Goal: Task Accomplishment & Management: Manage account settings

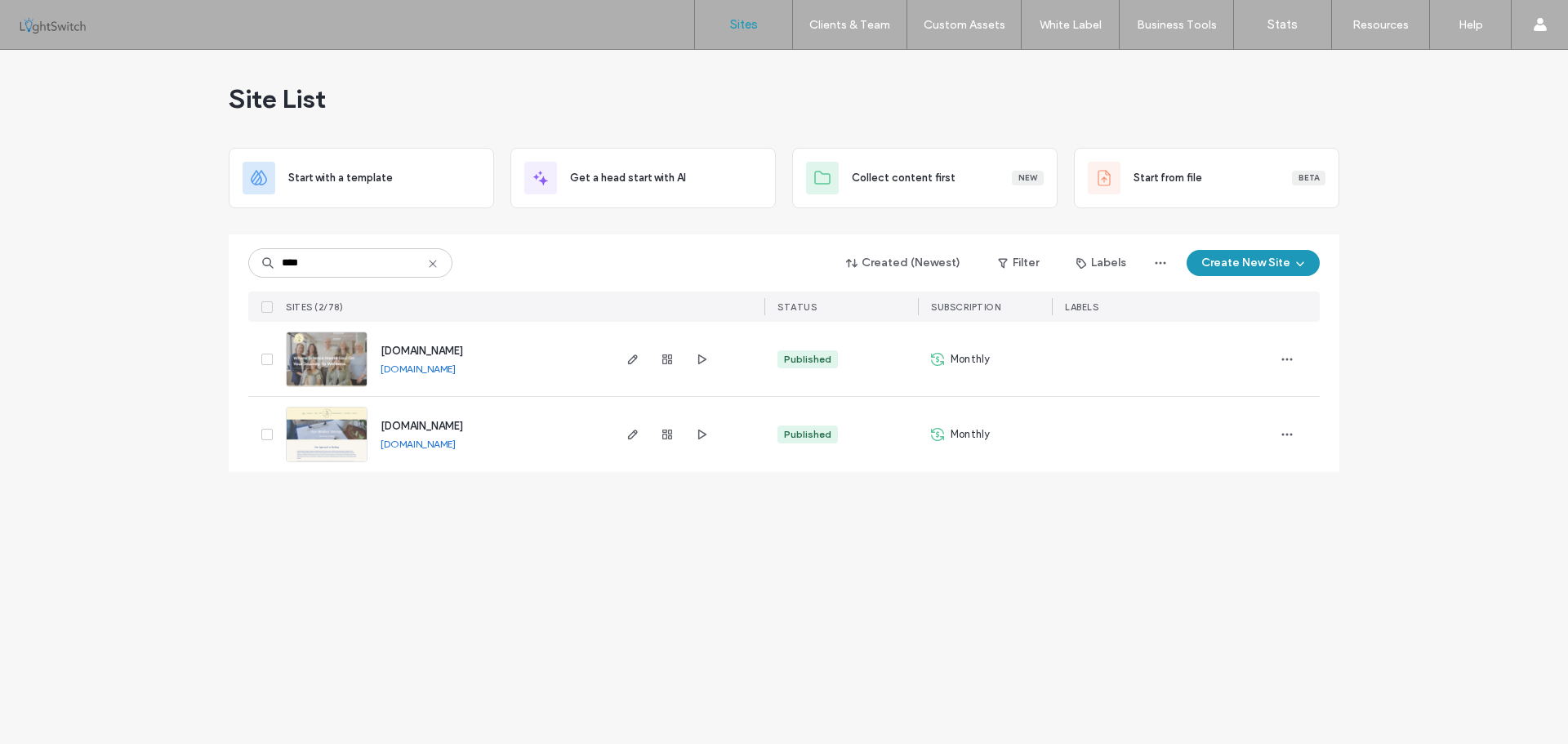
type input "****"
click at [339, 357] on img at bounding box center [327, 388] width 80 height 111
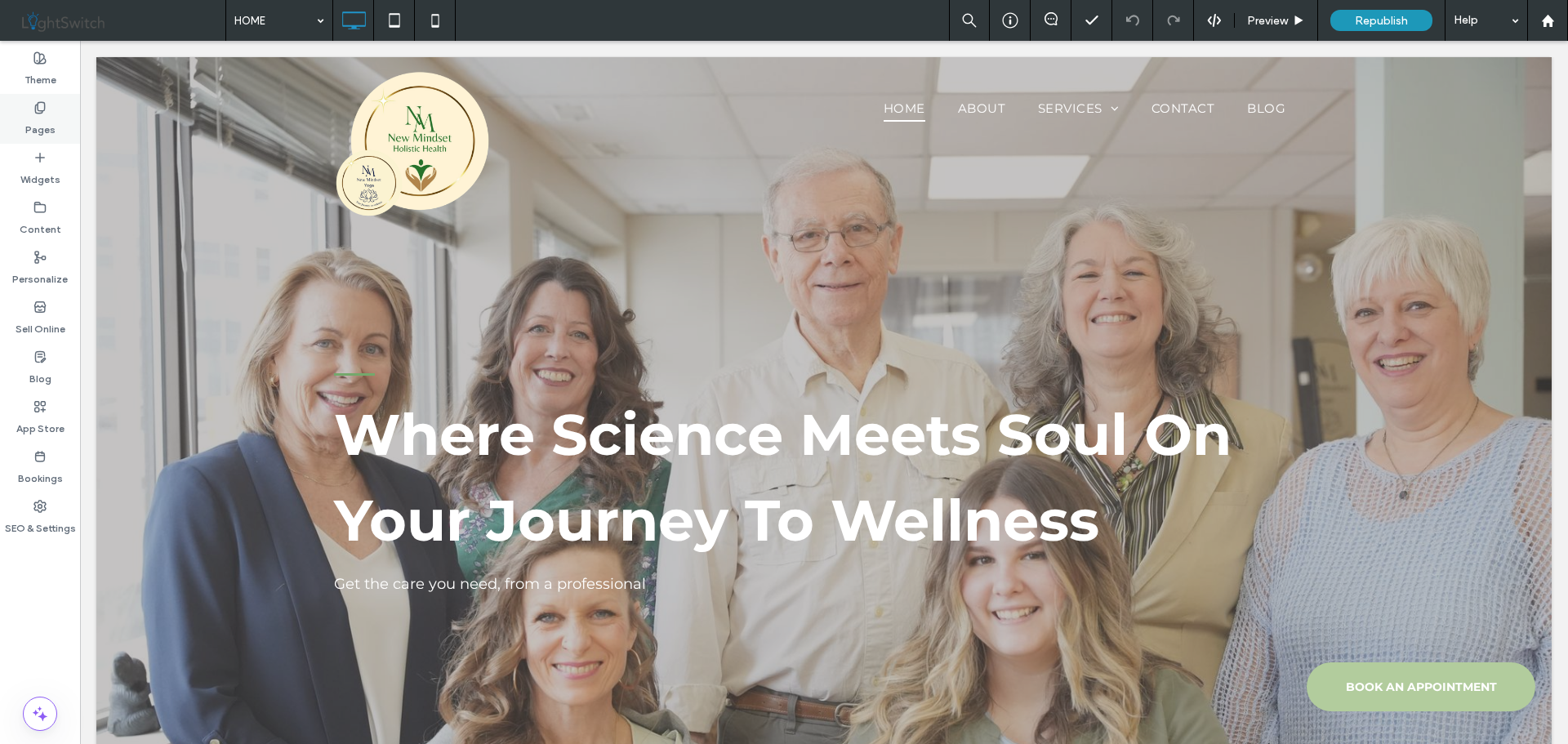
click at [40, 109] on icon at bounding box center [39, 107] width 13 height 13
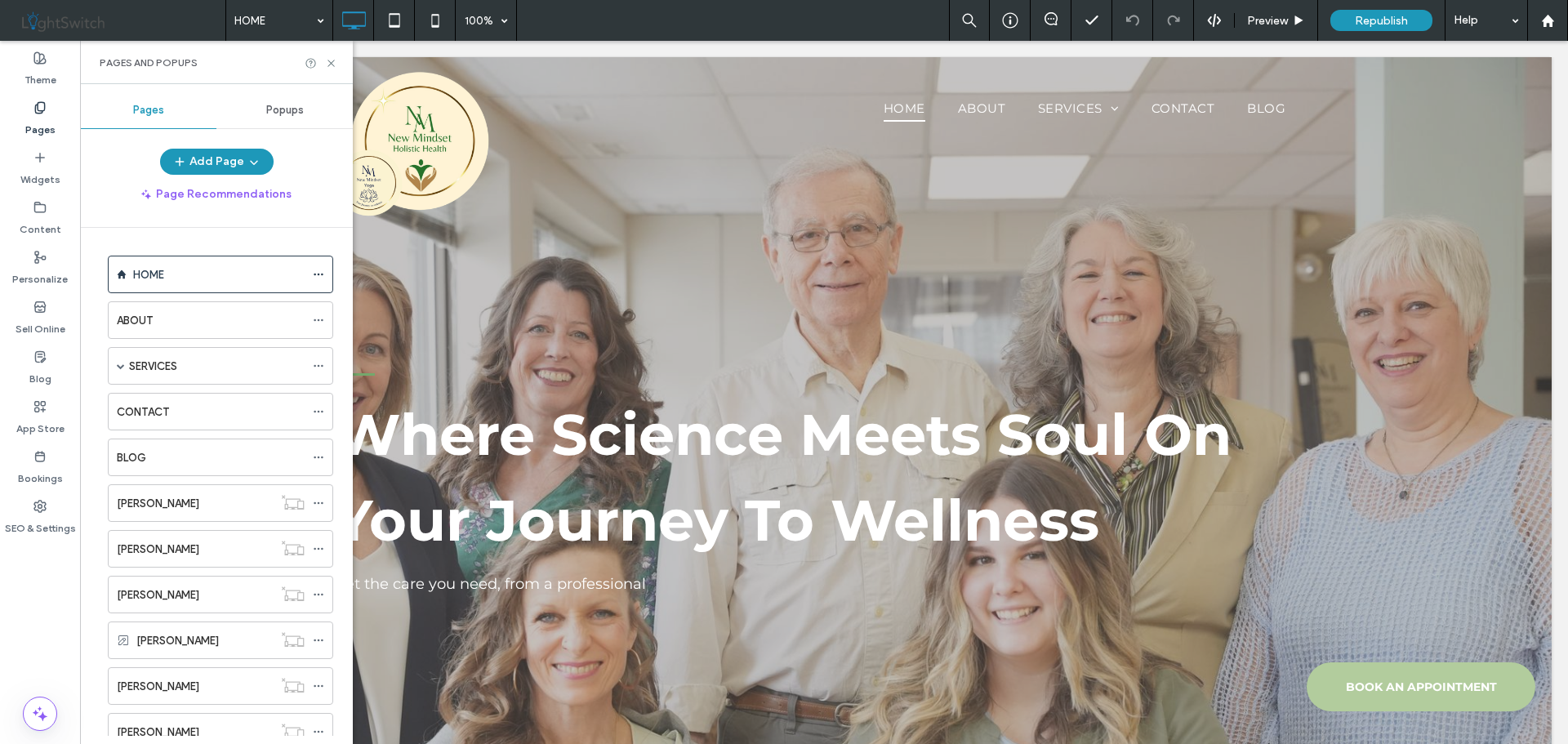
click at [285, 108] on span "Popups" at bounding box center [285, 110] width 37 height 13
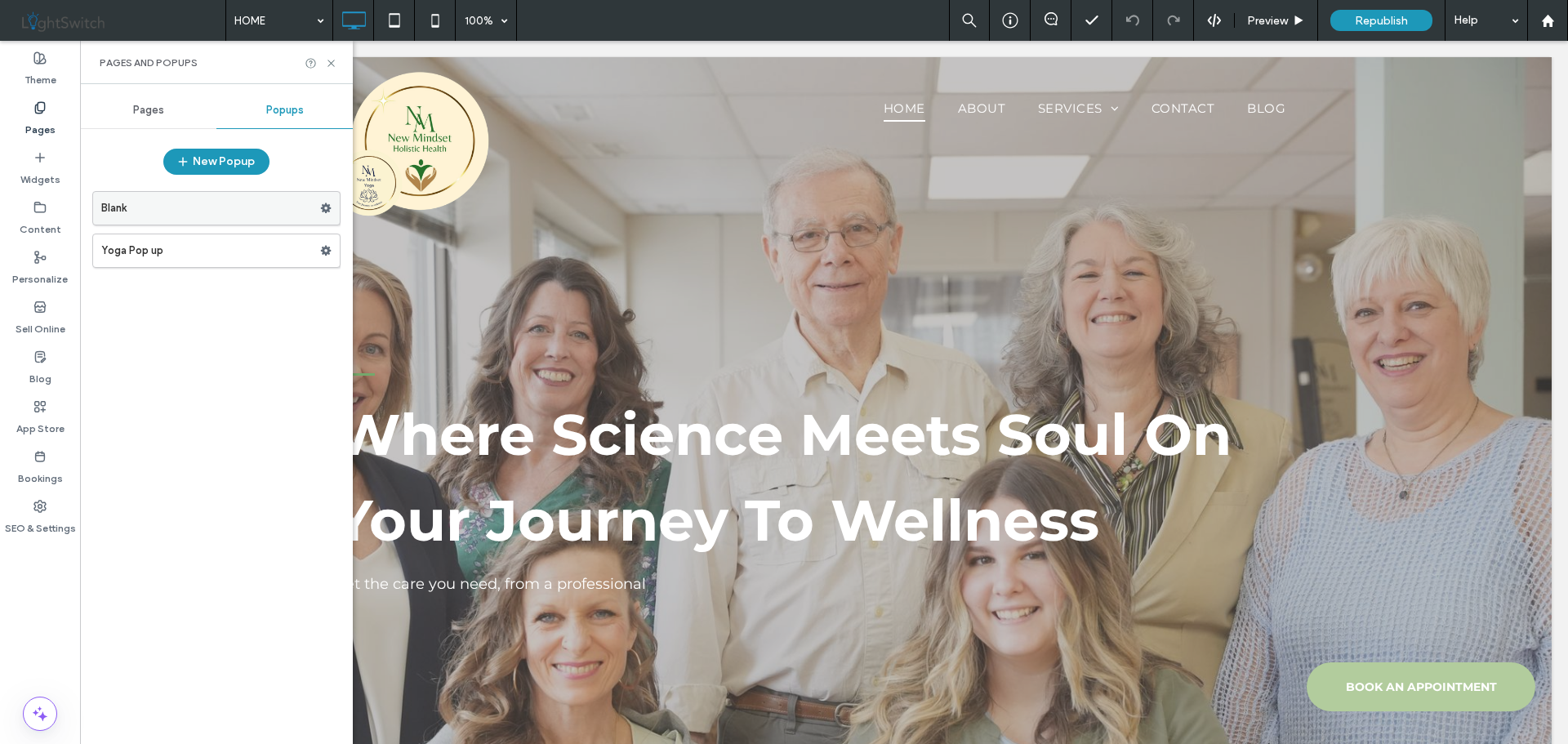
click at [260, 206] on label "Blank" at bounding box center [210, 208] width 219 height 32
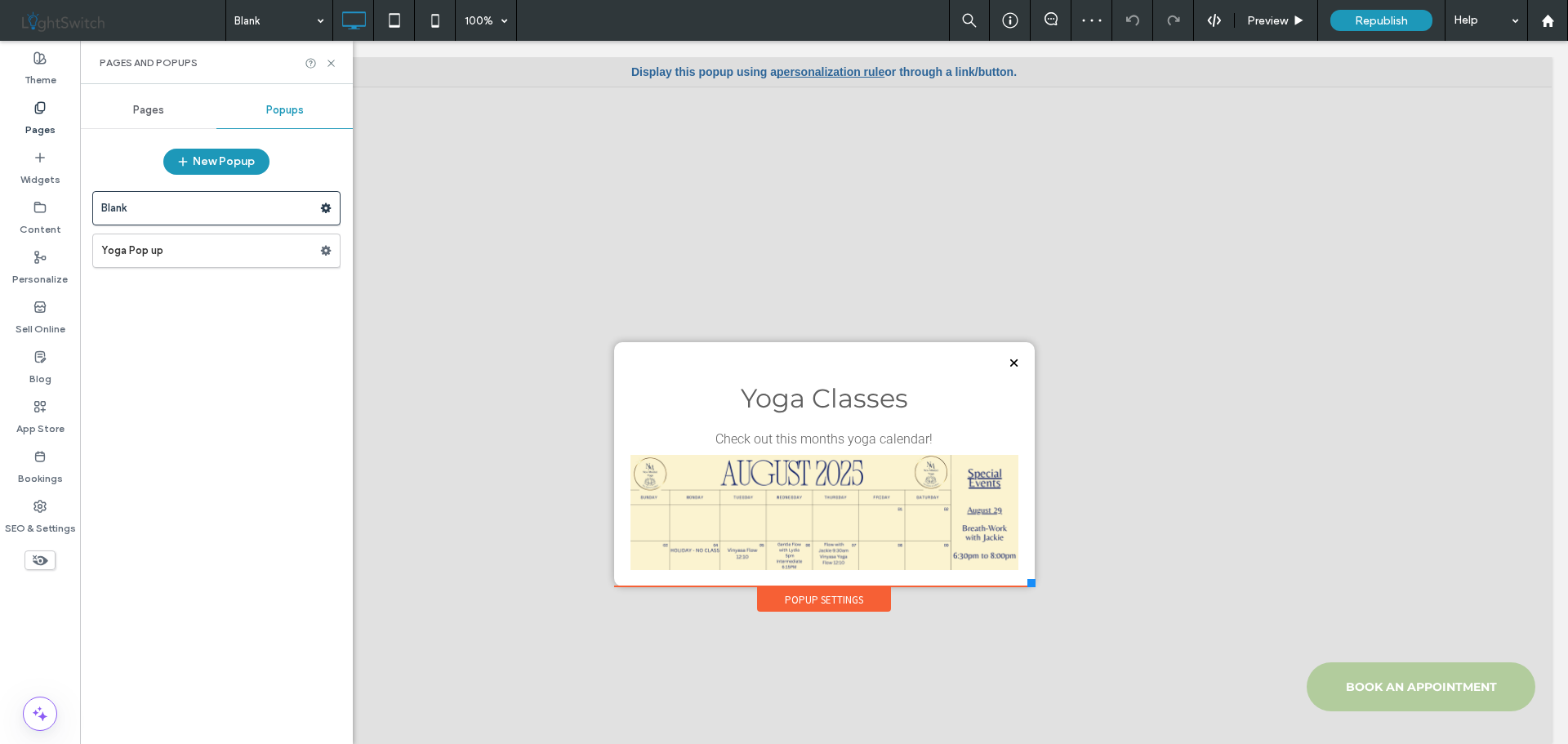
click at [229, 258] on label "Yoga Pop up" at bounding box center [210, 251] width 219 height 32
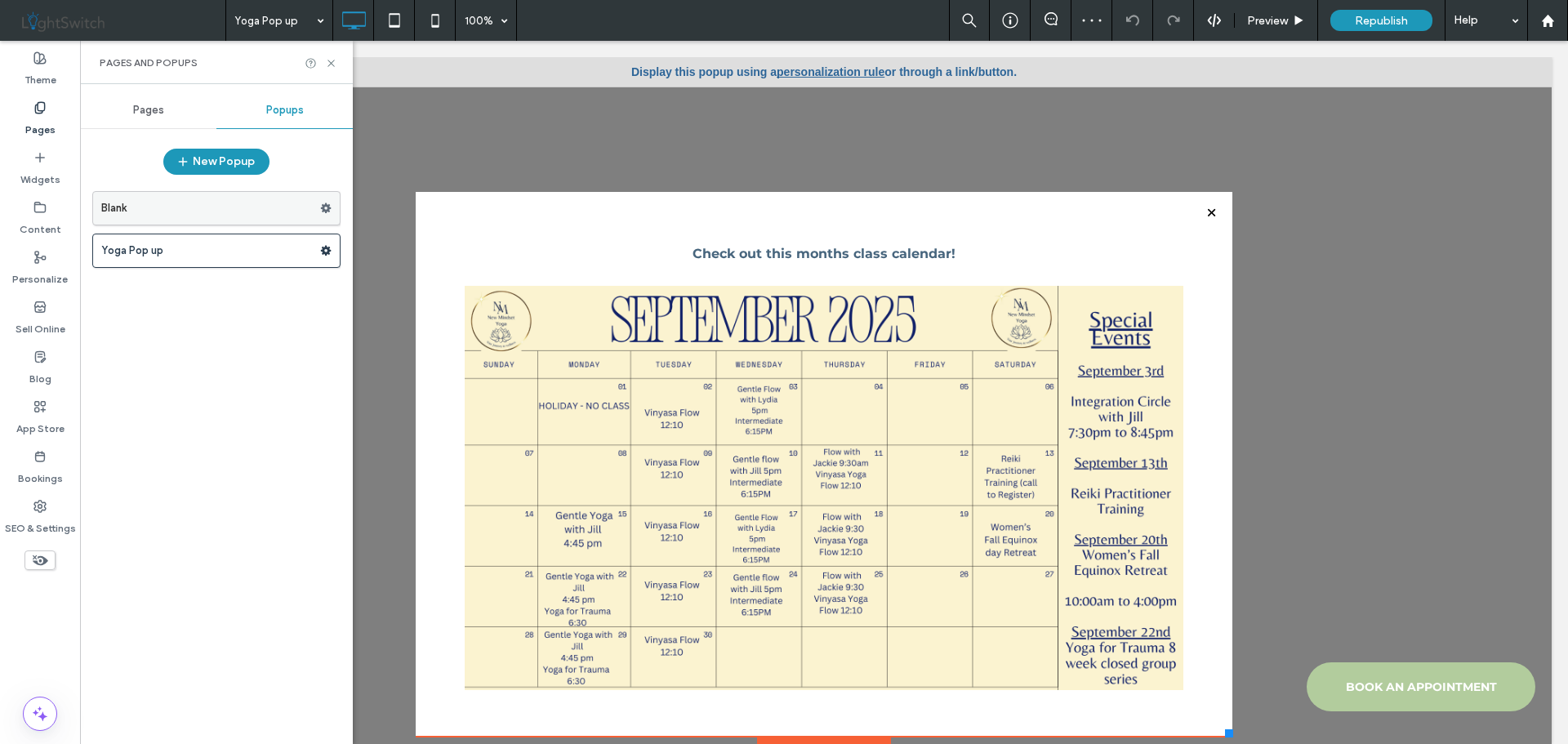
click at [257, 201] on label "Blank" at bounding box center [210, 208] width 219 height 32
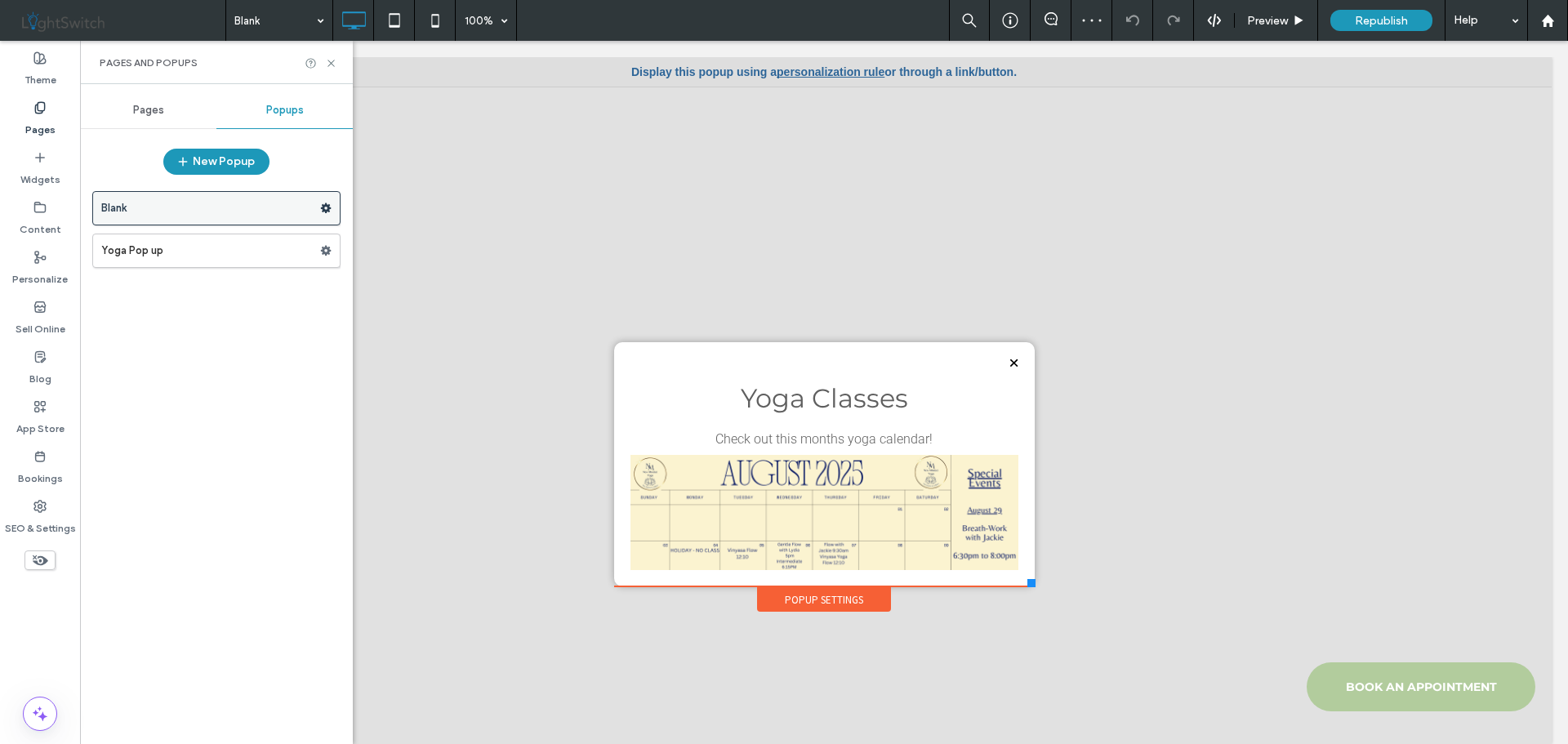
click at [327, 208] on use at bounding box center [326, 208] width 10 height 10
click at [402, 268] on span "Delete" at bounding box center [398, 272] width 36 height 14
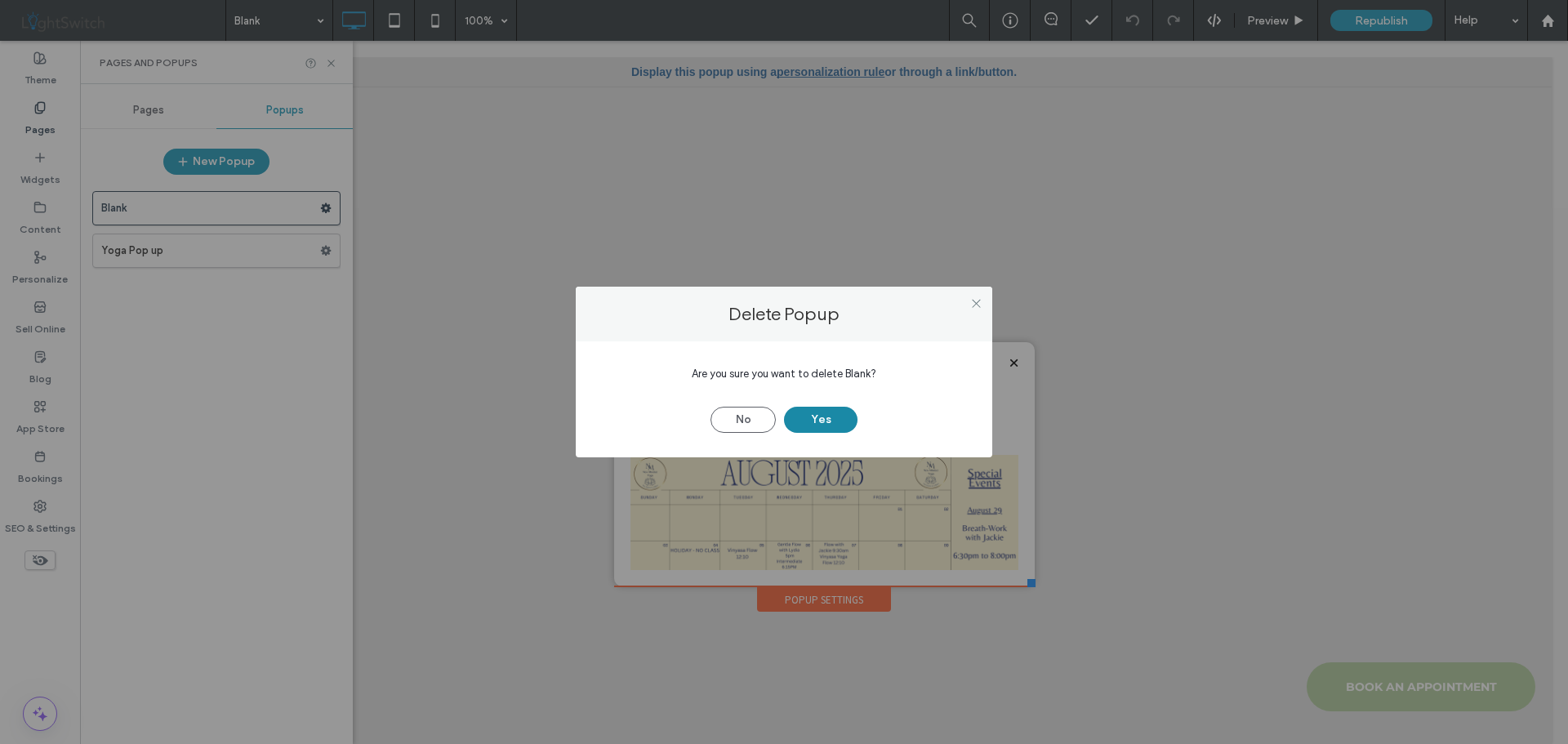
click at [821, 415] on button "Yes" at bounding box center [821, 419] width 73 height 26
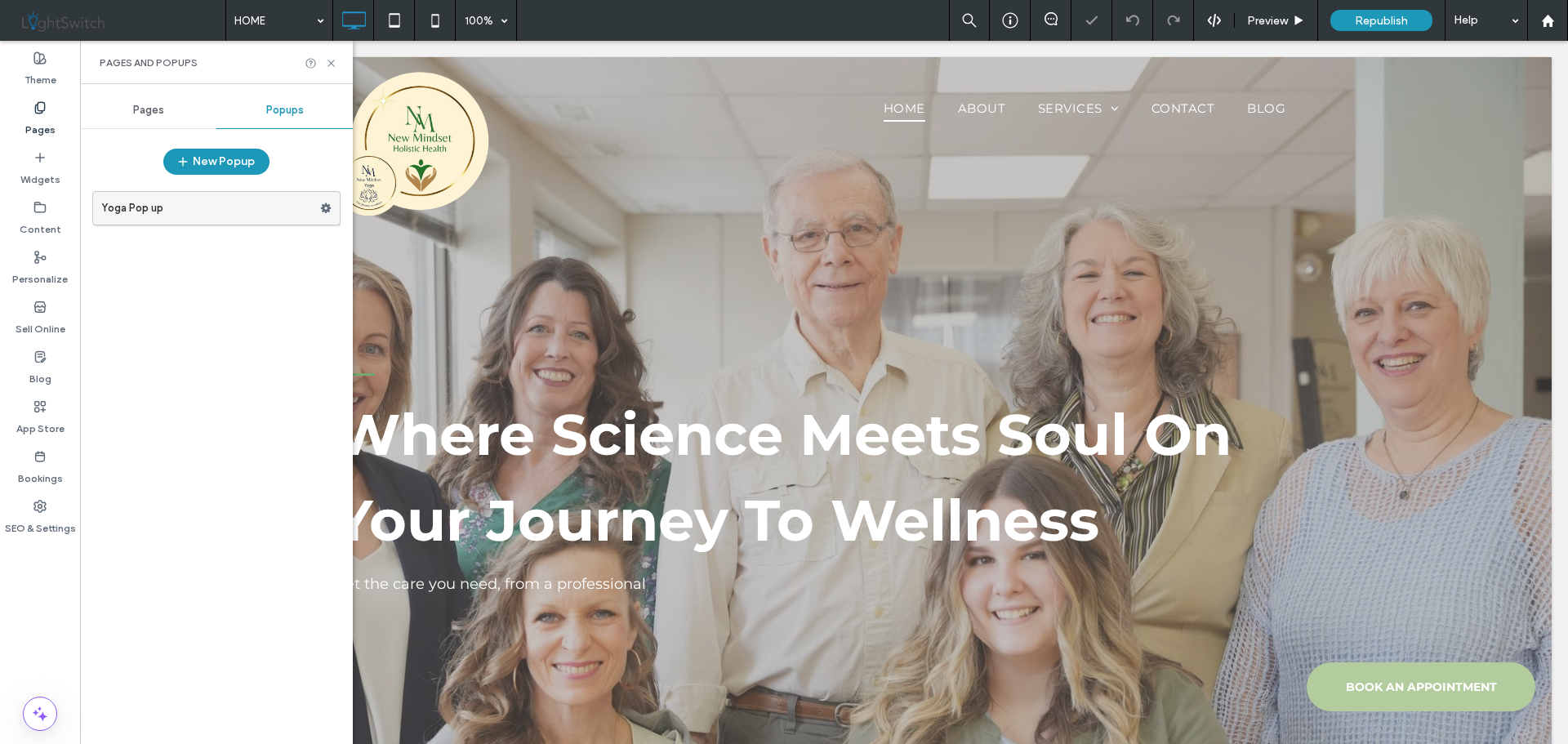
click at [204, 213] on label "Yoga Pop up" at bounding box center [210, 208] width 219 height 32
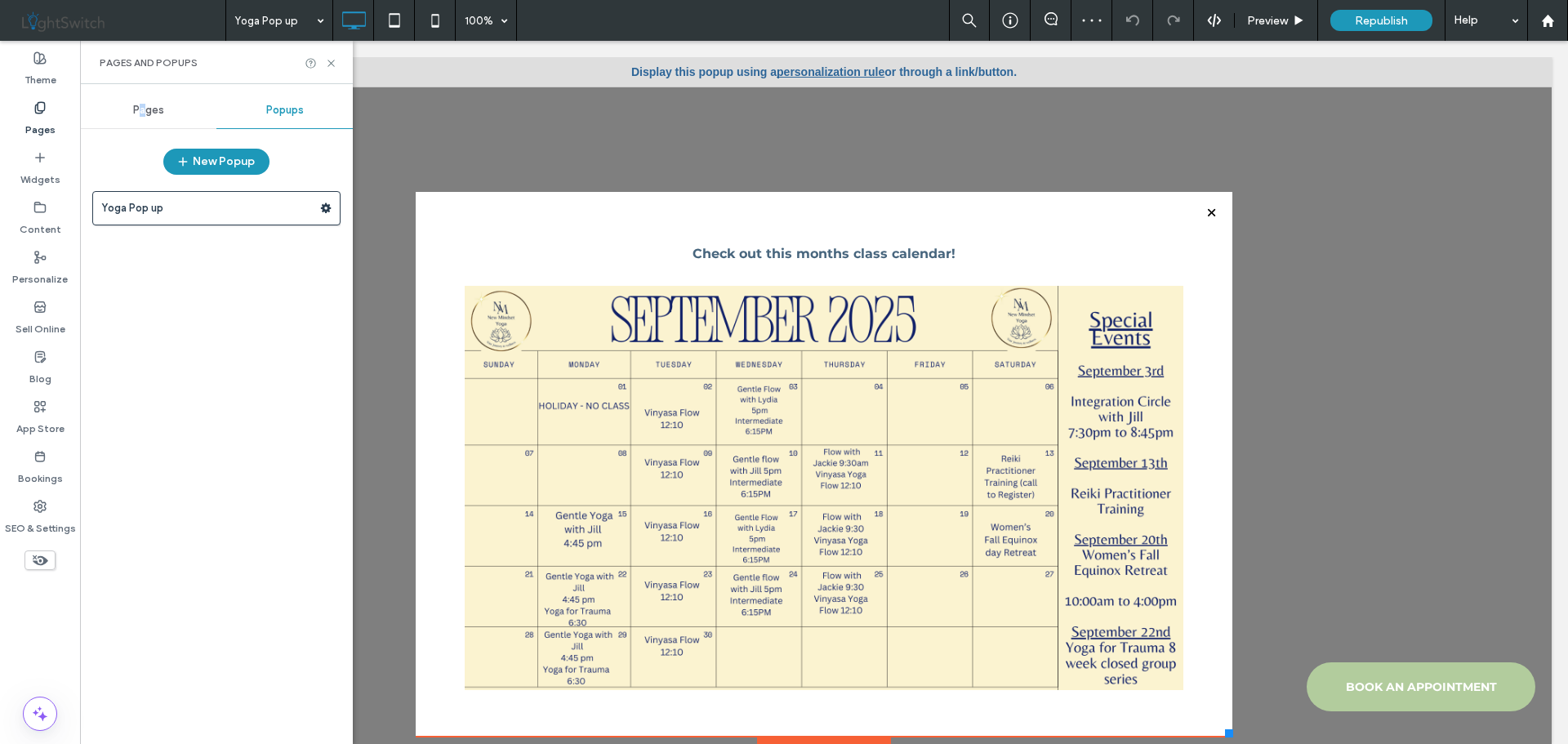
click at [143, 98] on div "Pages" at bounding box center [148, 111] width 136 height 36
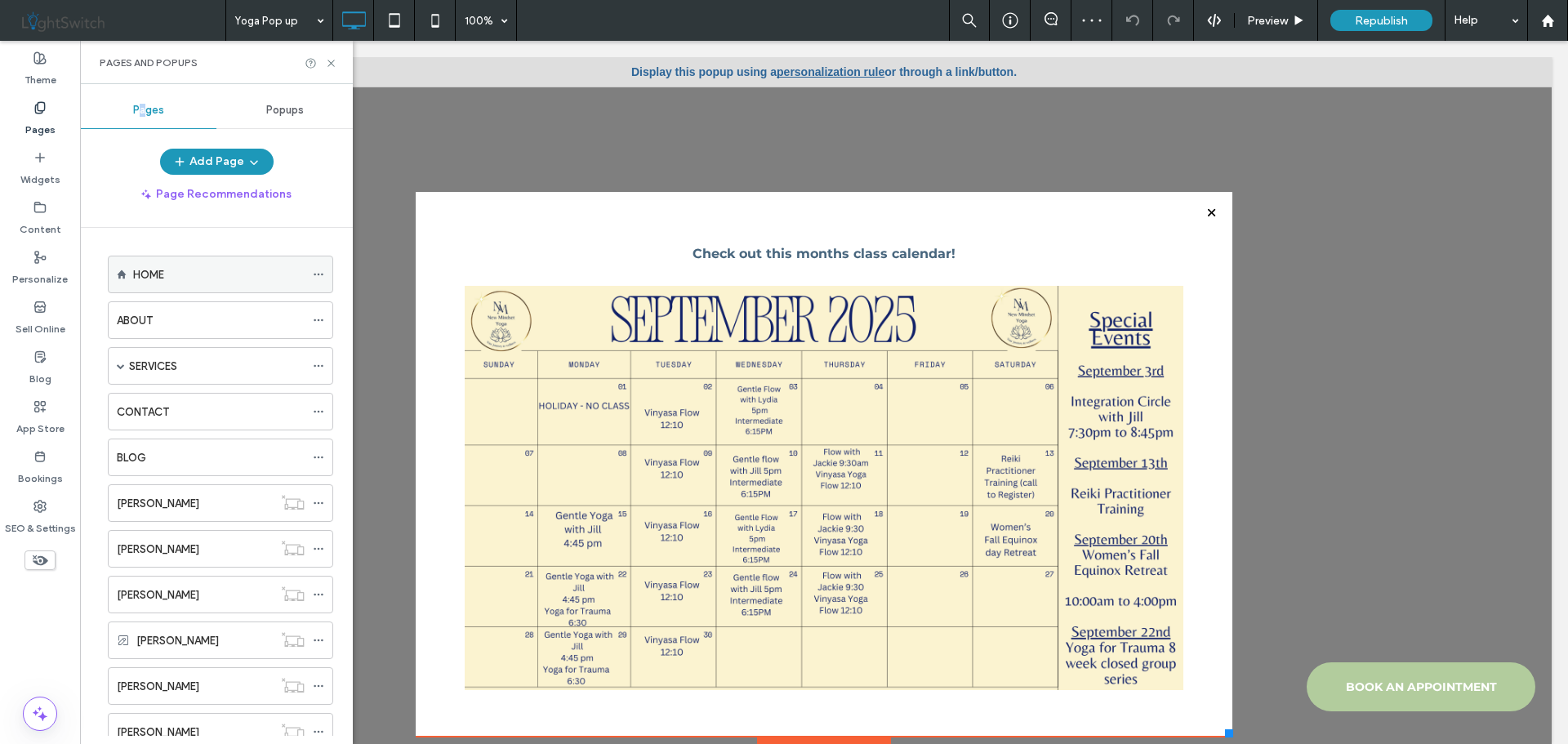
click at [154, 277] on label "HOME" at bounding box center [149, 275] width 31 height 29
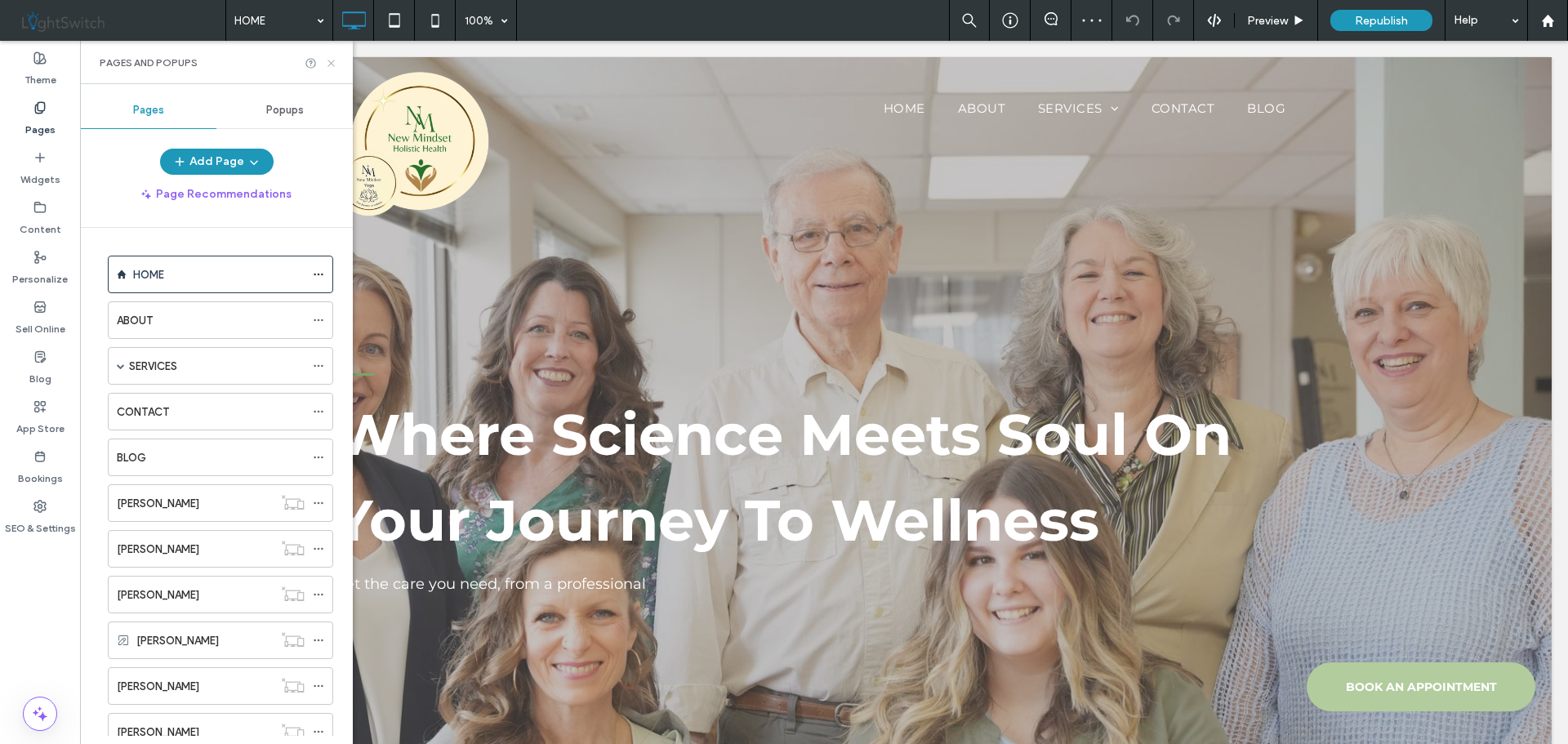
click at [333, 64] on icon at bounding box center [331, 63] width 12 height 12
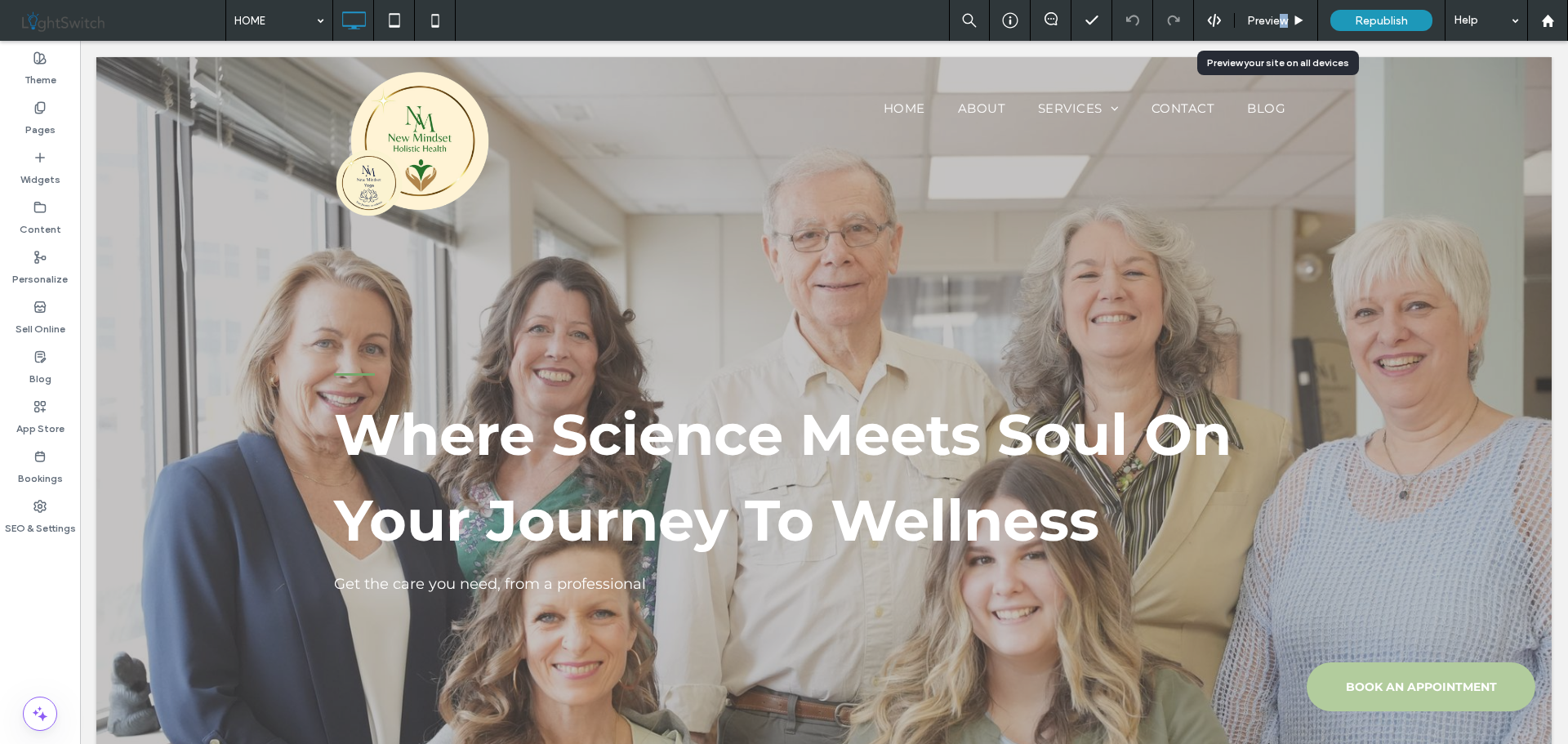
click at [1284, 21] on span "Preview" at bounding box center [1267, 20] width 41 height 14
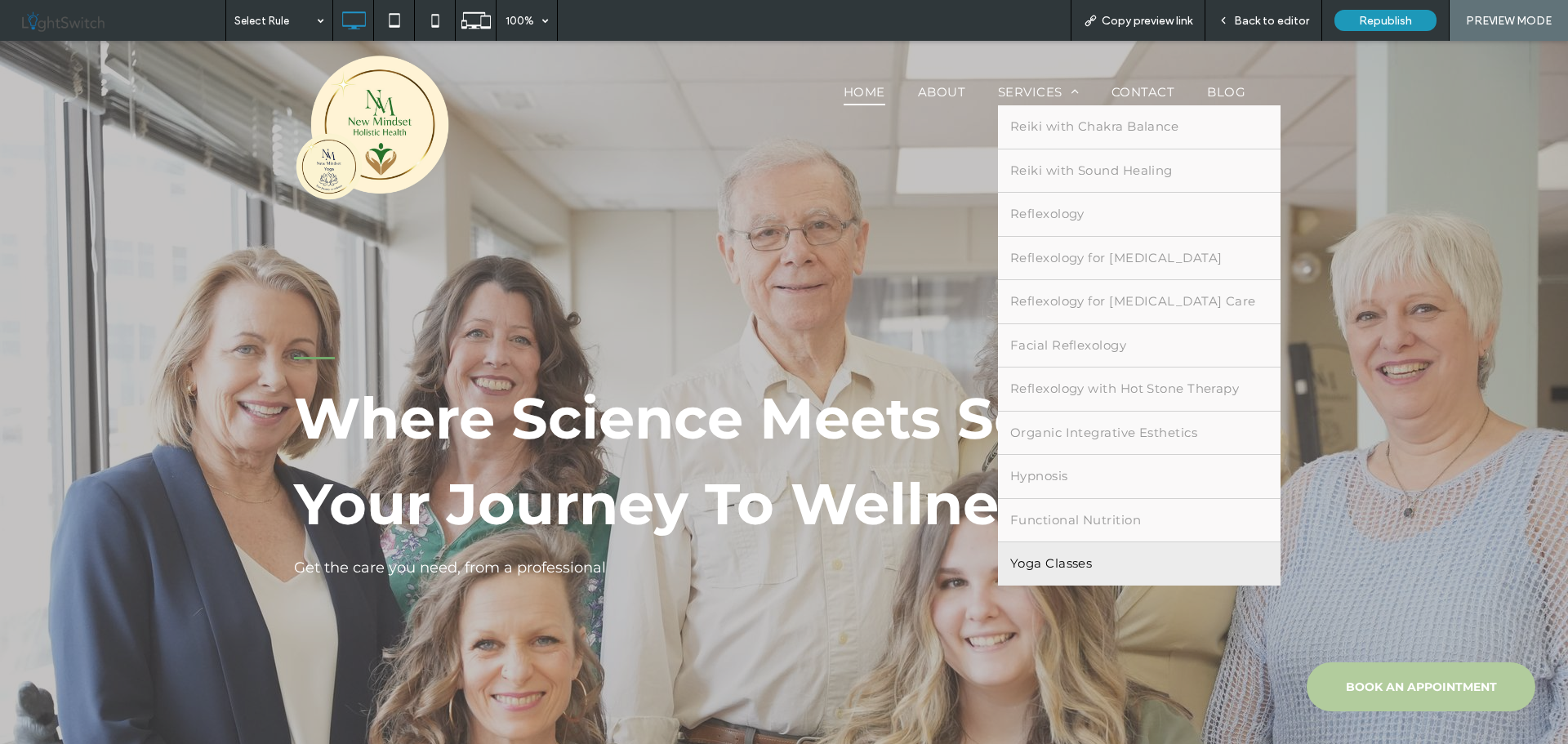
click at [1065, 557] on span "Yoga Classes" at bounding box center [1051, 564] width 82 height 19
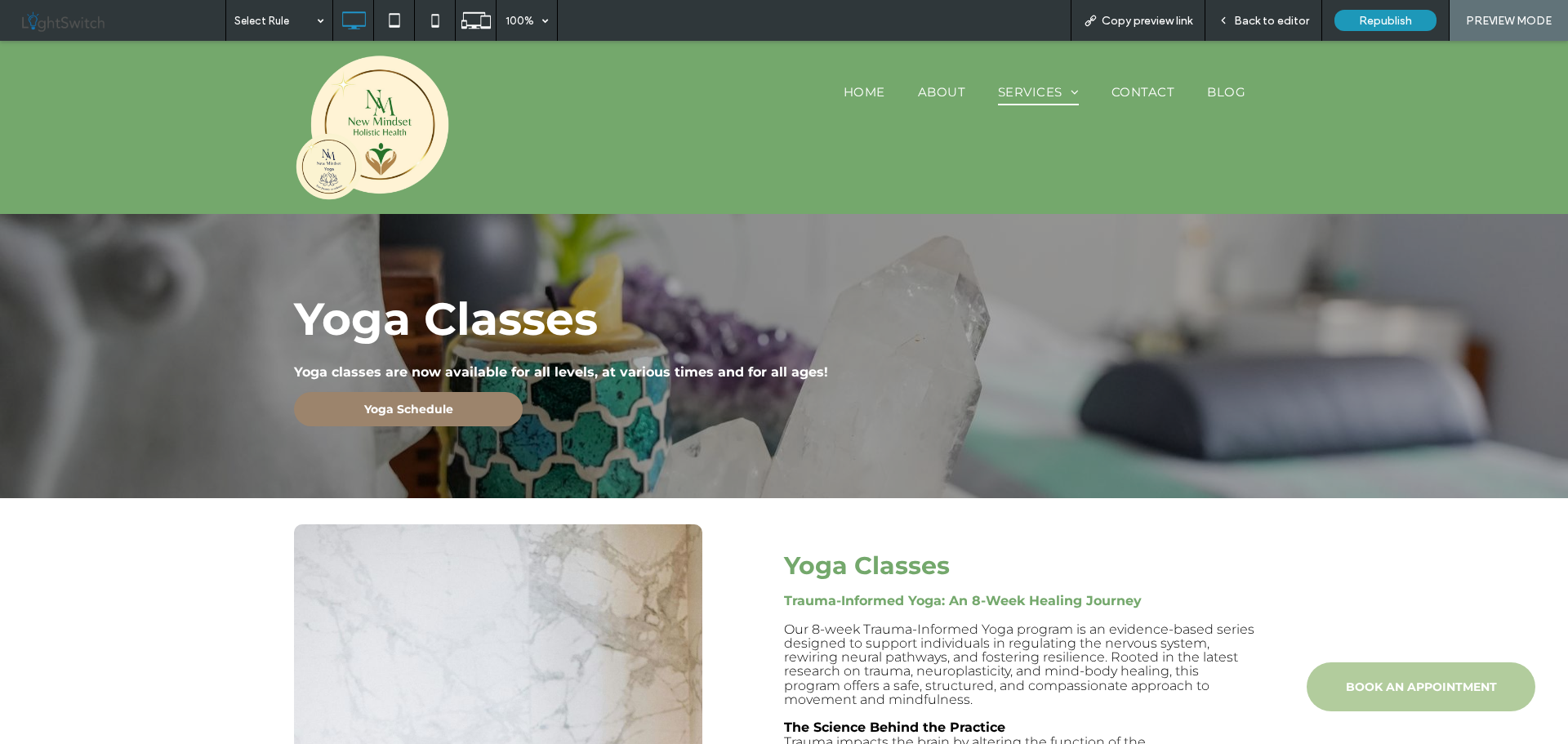
click at [412, 409] on span "Yoga Schedule" at bounding box center [408, 408] width 89 height 14
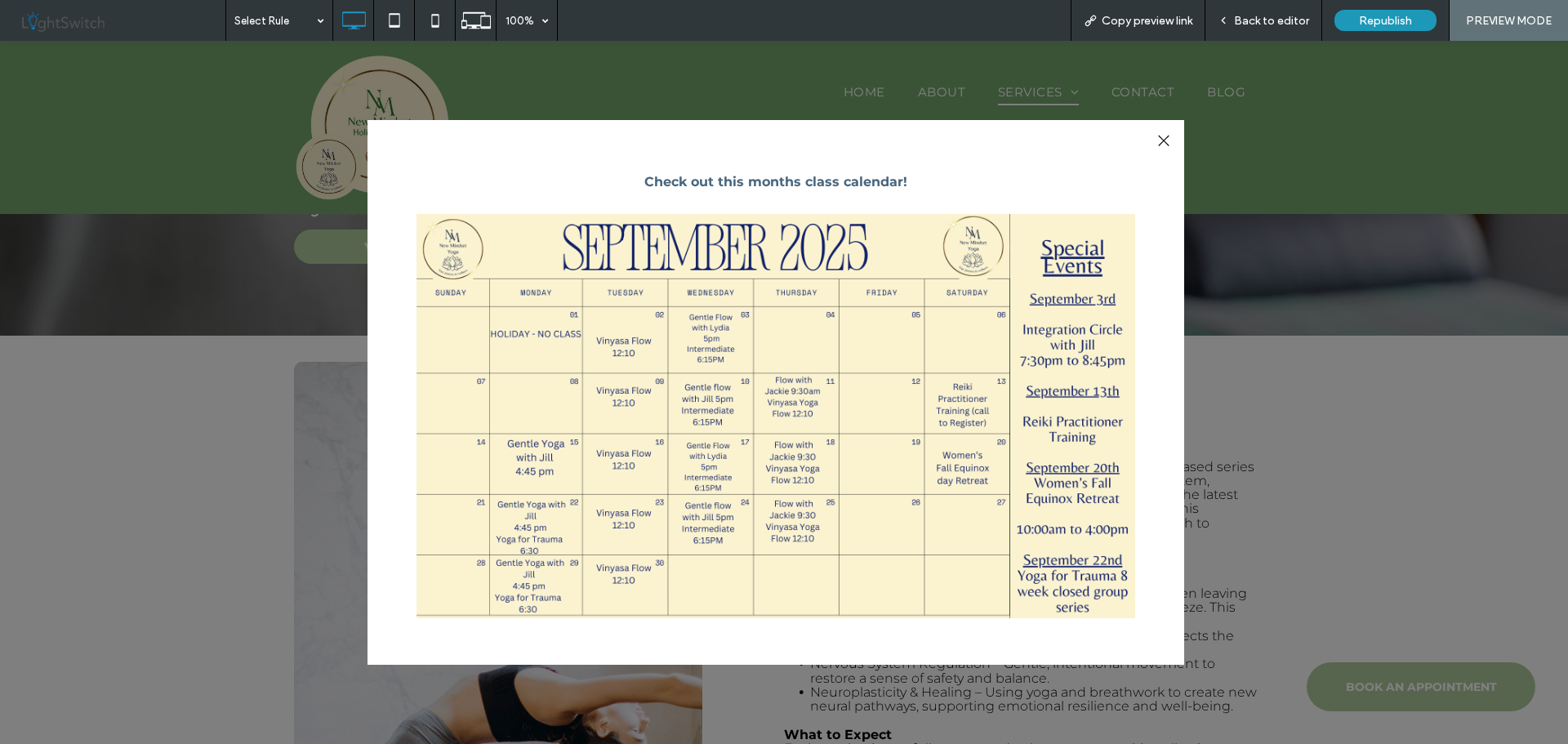
scroll to position [163, 0]
click at [1163, 140] on div at bounding box center [1163, 141] width 22 height 22
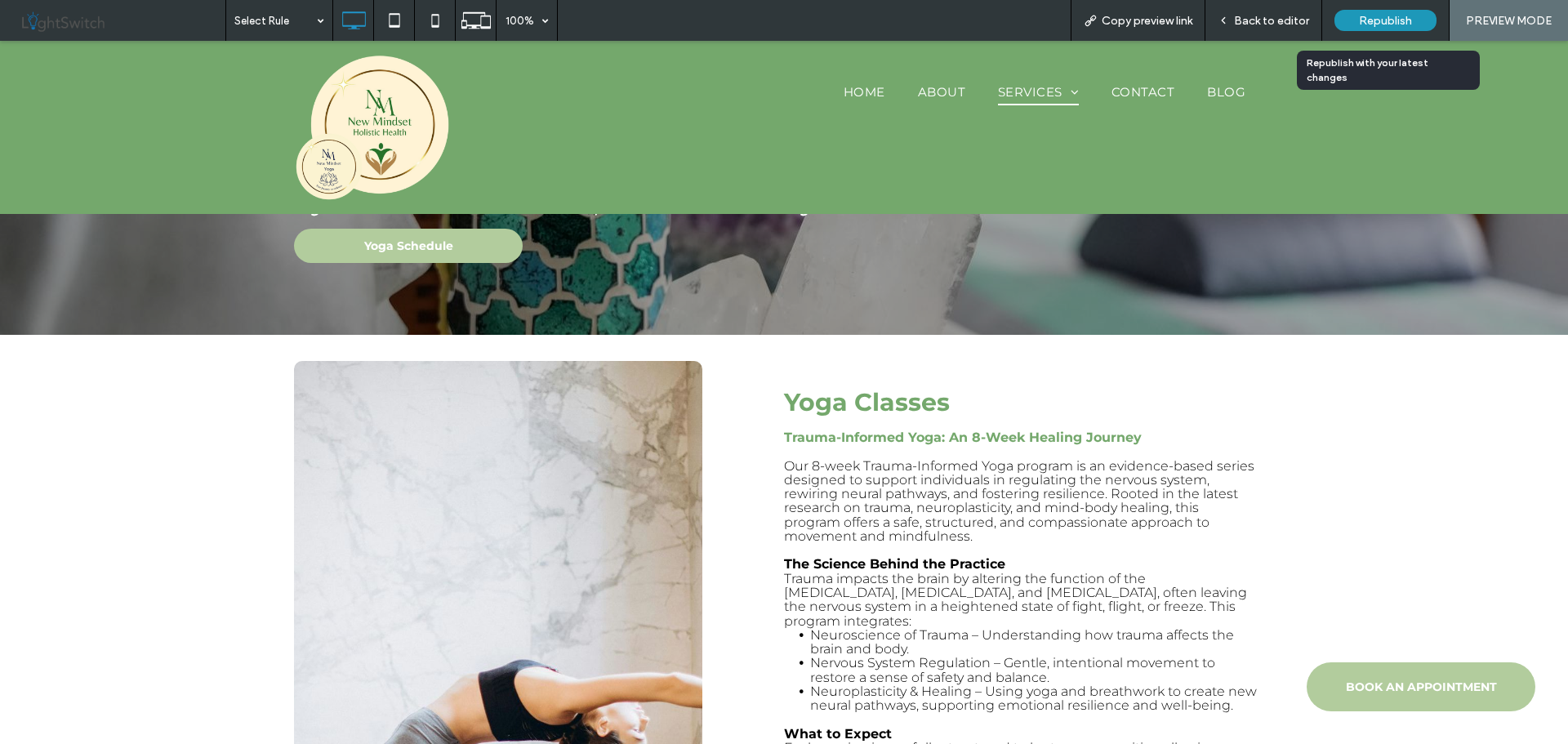
click at [1360, 23] on span "Republish" at bounding box center [1385, 20] width 53 height 14
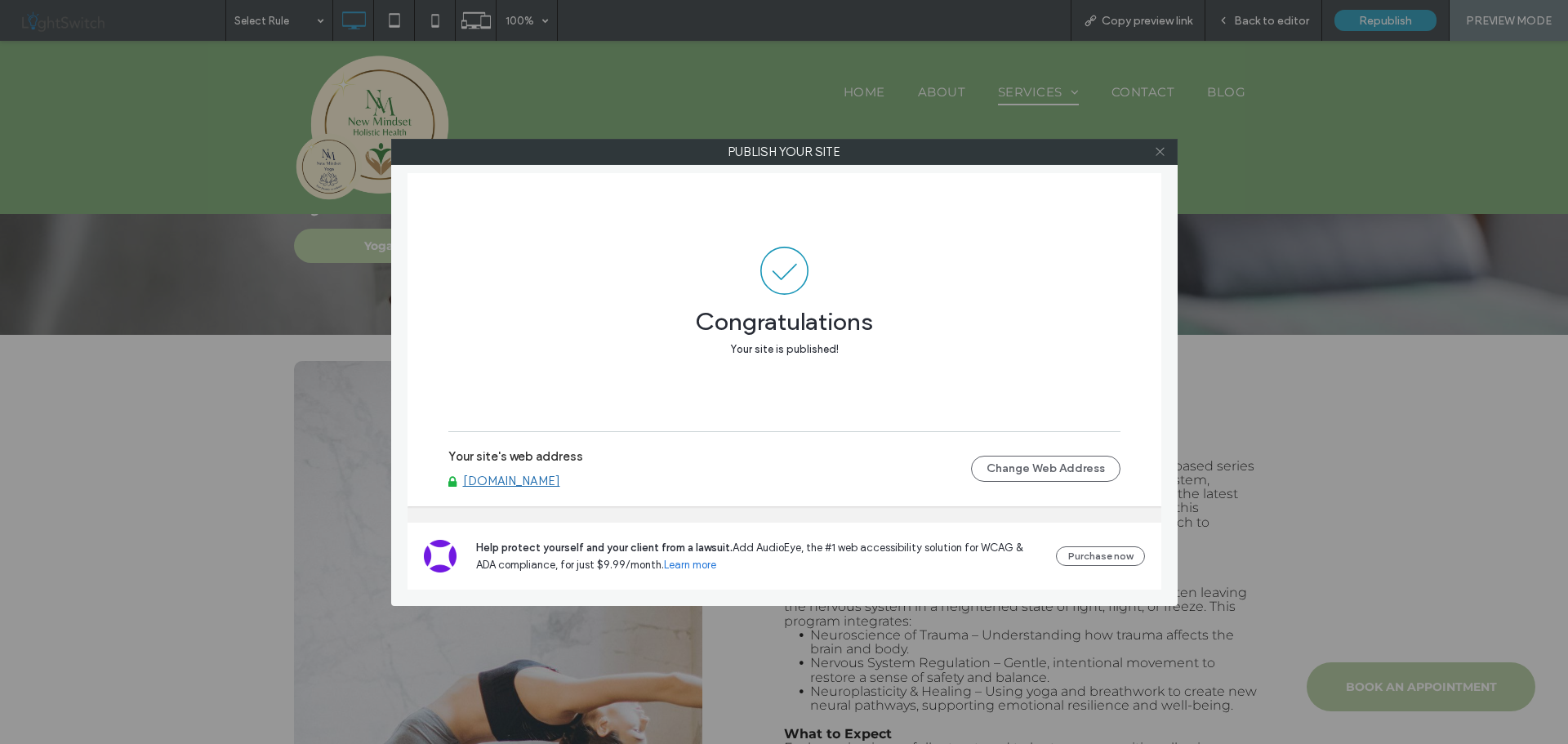
click at [1163, 151] on icon at bounding box center [1160, 151] width 12 height 12
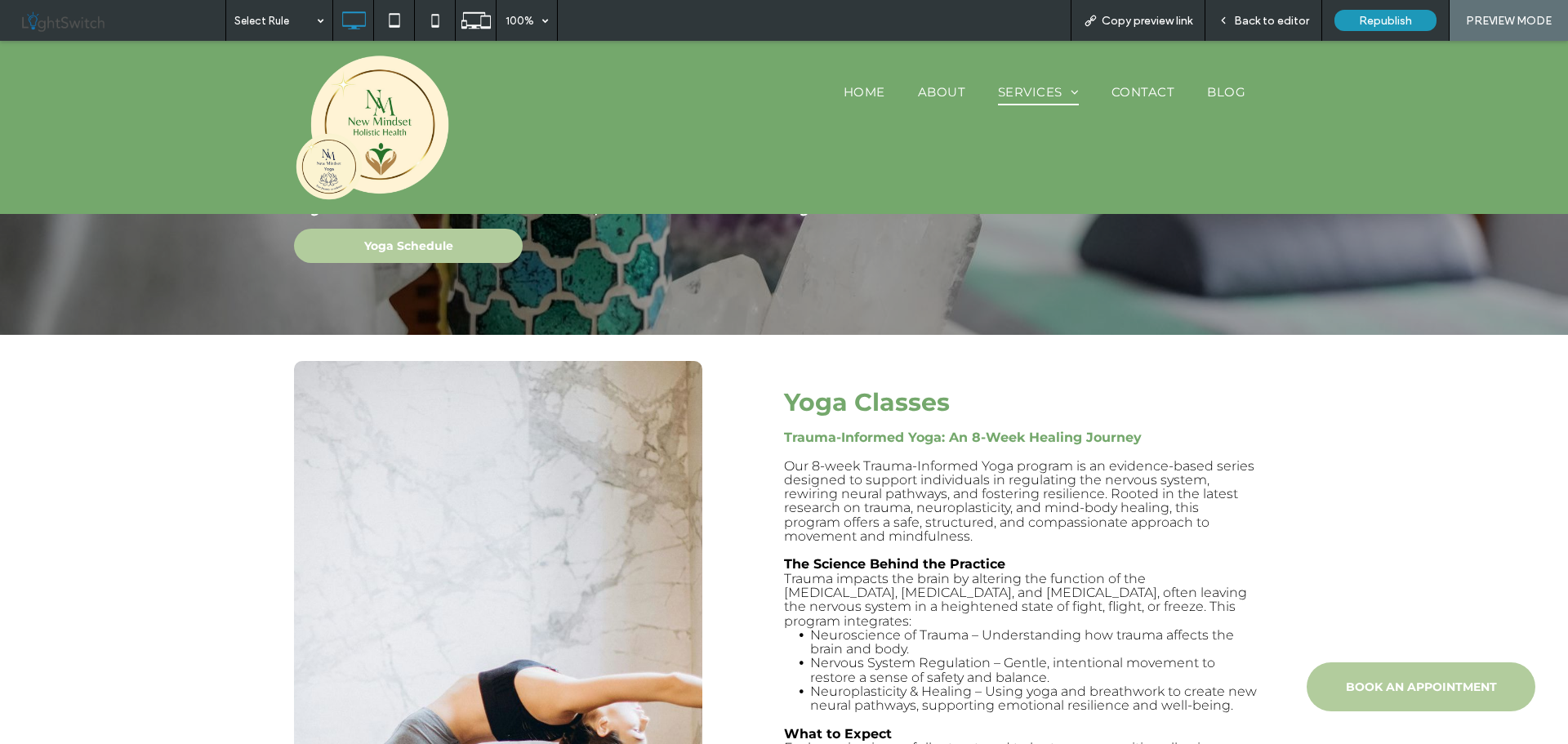
click at [1260, 15] on span "Back to editor" at bounding box center [1271, 20] width 75 height 14
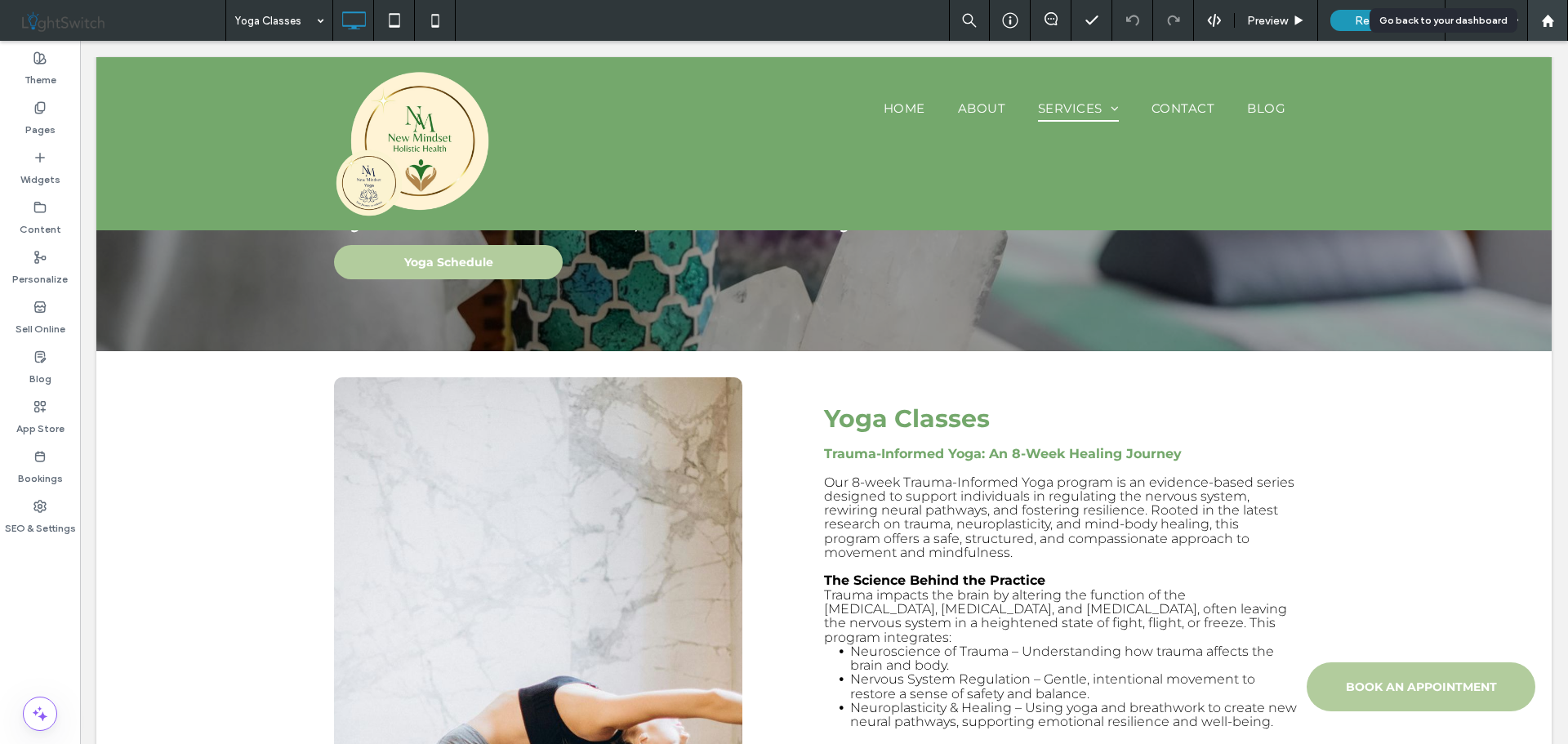
click at [1558, 26] on div at bounding box center [1548, 20] width 39 height 14
